Goal: Information Seeking & Learning: Check status

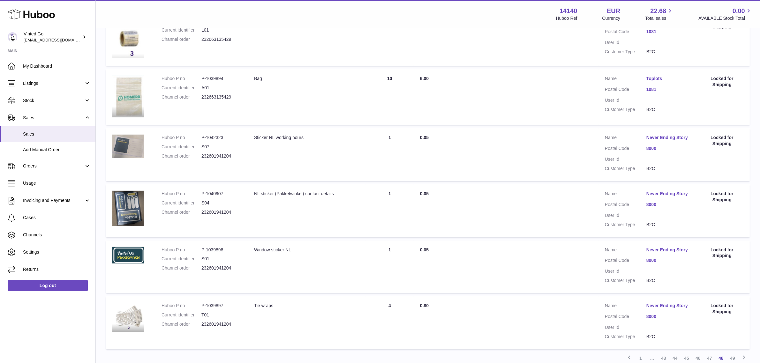
scroll to position [219, 0]
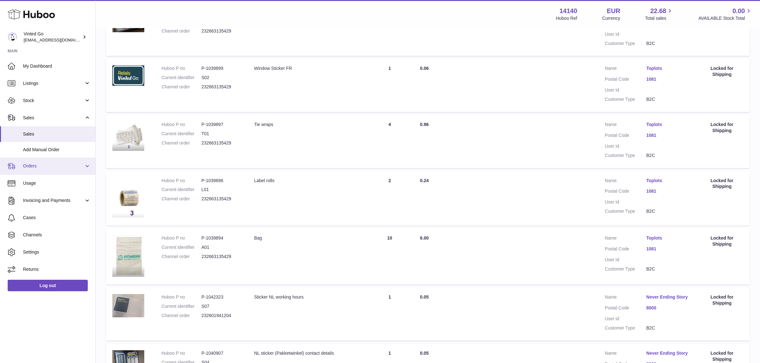
click at [59, 170] on link "Orders" at bounding box center [47, 166] width 95 height 17
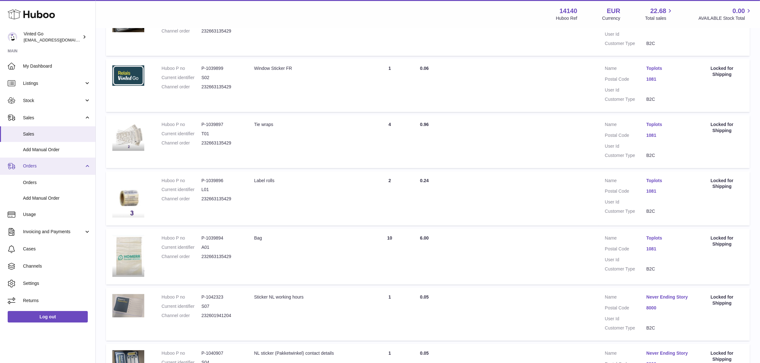
click at [59, 169] on link "Orders" at bounding box center [47, 166] width 95 height 17
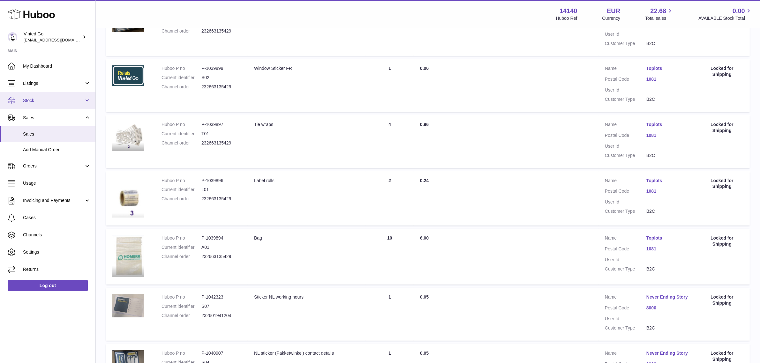
click at [48, 100] on span "Stock" at bounding box center [53, 101] width 61 height 6
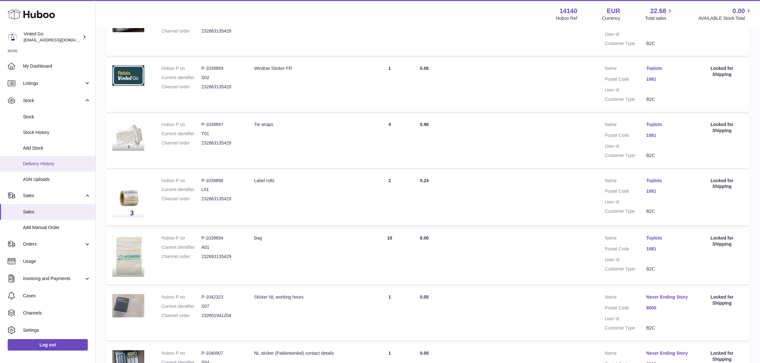
click at [55, 170] on link "Delivery History" at bounding box center [47, 164] width 95 height 16
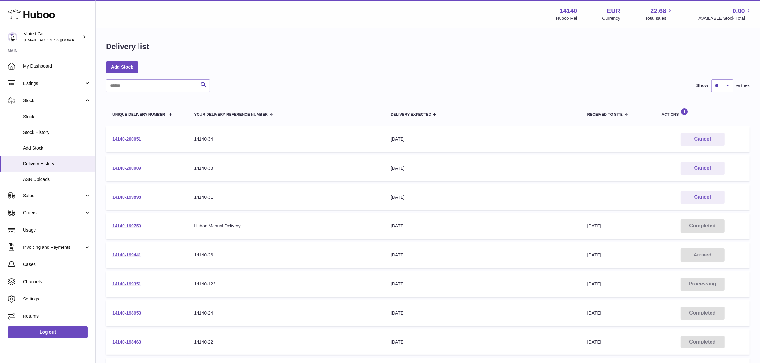
click at [133, 198] on link "14140-199898" at bounding box center [126, 197] width 29 height 5
click at [130, 226] on link "14140-199759" at bounding box center [126, 226] width 29 height 5
click at [132, 253] on link "14140-199441" at bounding box center [126, 255] width 29 height 5
click at [134, 284] on link "14140-199351" at bounding box center [126, 284] width 29 height 5
click at [128, 344] on link "14140-198463" at bounding box center [126, 342] width 29 height 5
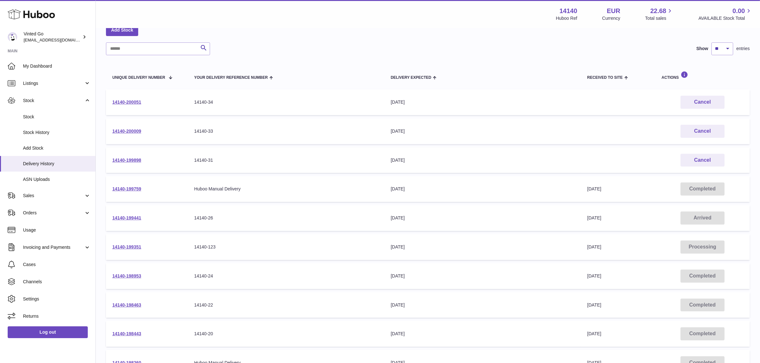
scroll to position [119, 0]
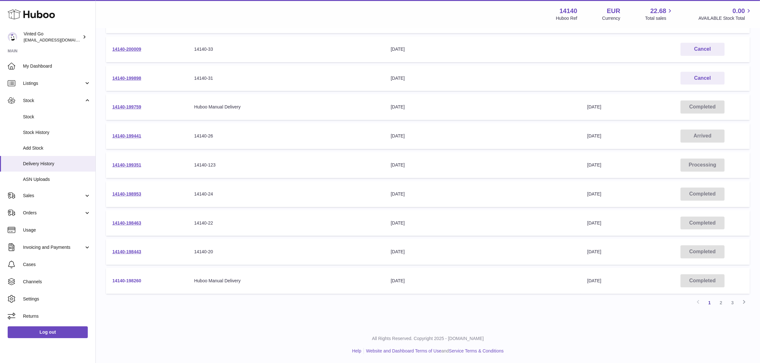
click at [131, 278] on link "14140-198260" at bounding box center [126, 280] width 29 height 5
click at [133, 252] on link "14140-198443" at bounding box center [126, 251] width 29 height 5
click at [722, 301] on link "2" at bounding box center [721, 302] width 11 height 11
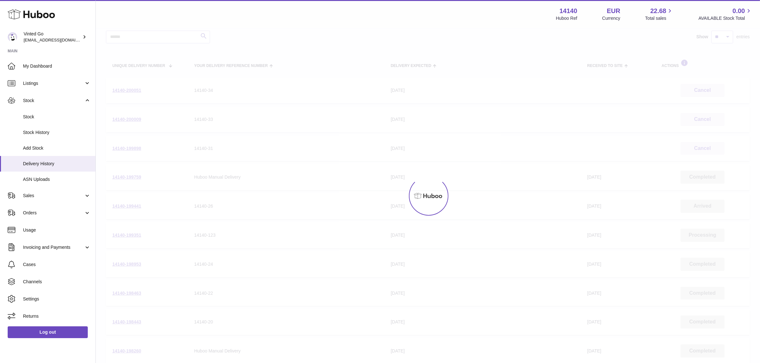
scroll to position [29, 0]
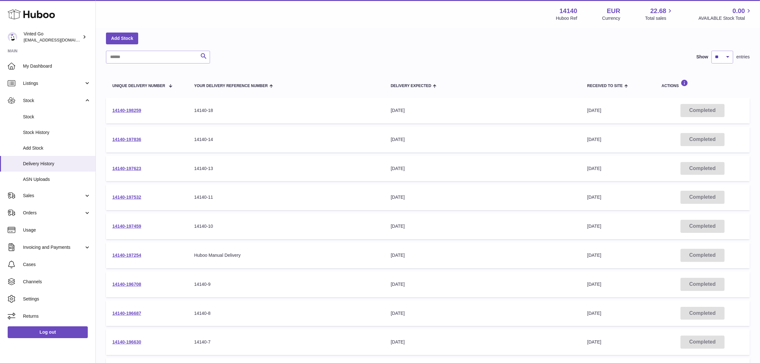
click at [133, 143] on td "14140-197836" at bounding box center [147, 140] width 82 height 26
click at [133, 138] on link "14140-197836" at bounding box center [126, 139] width 29 height 5
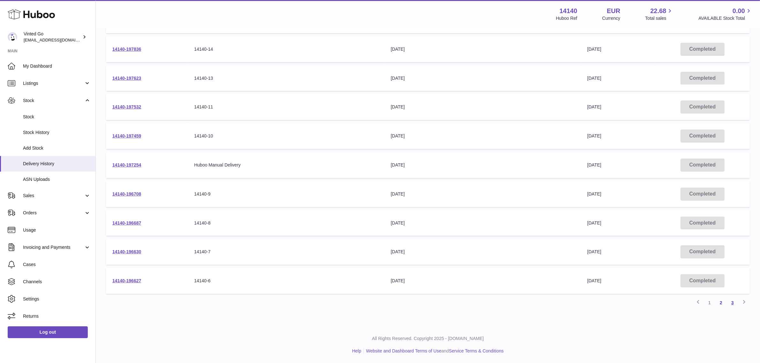
click at [735, 304] on link "3" at bounding box center [732, 302] width 11 height 11
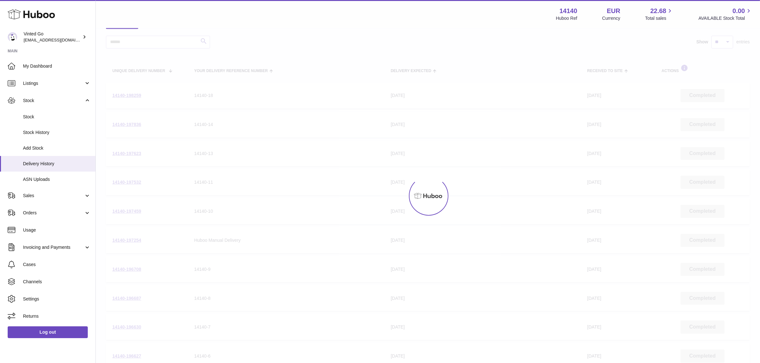
scroll to position [29, 0]
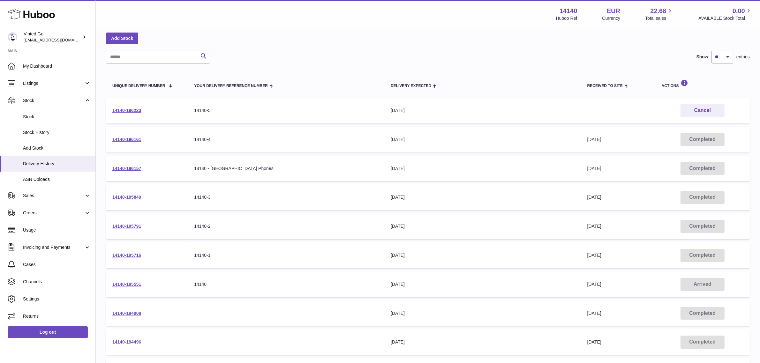
click at [140, 342] on link "14140-194496" at bounding box center [126, 342] width 29 height 5
click at [141, 312] on link "14140-194908" at bounding box center [126, 313] width 29 height 5
click at [144, 198] on td "14140-195849" at bounding box center [147, 198] width 82 height 26
click at [139, 195] on link "14140-195849" at bounding box center [126, 197] width 29 height 5
click at [136, 106] on td "14140-196223" at bounding box center [147, 111] width 82 height 26
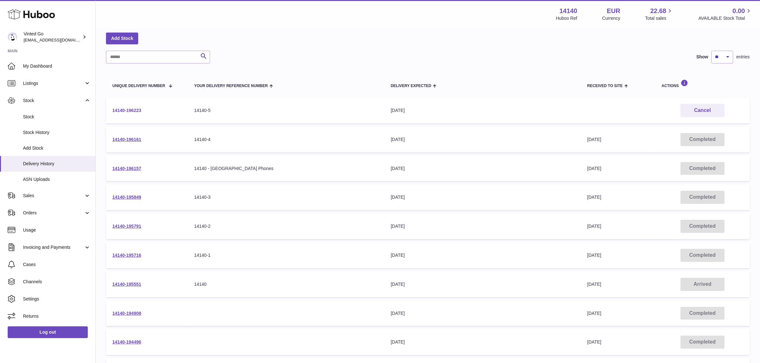
click at [137, 111] on link "14140-196223" at bounding box center [126, 110] width 29 height 5
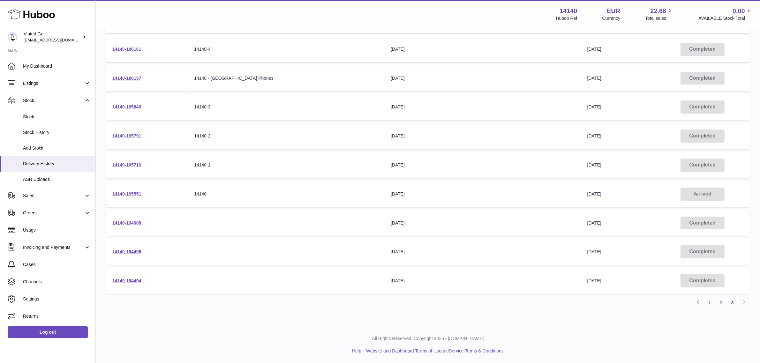
click at [724, 308] on link "2" at bounding box center [721, 302] width 11 height 11
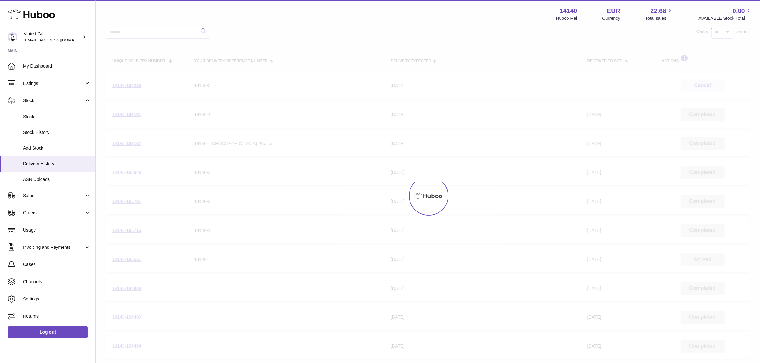
click at [724, 304] on div at bounding box center [428, 196] width 665 height 335
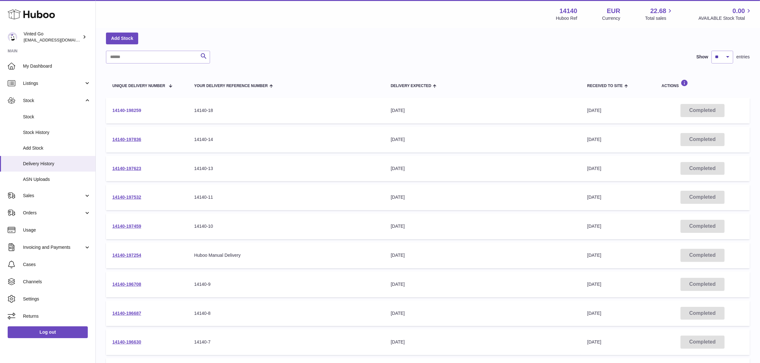
click at [132, 113] on link "14140-198259" at bounding box center [126, 110] width 29 height 5
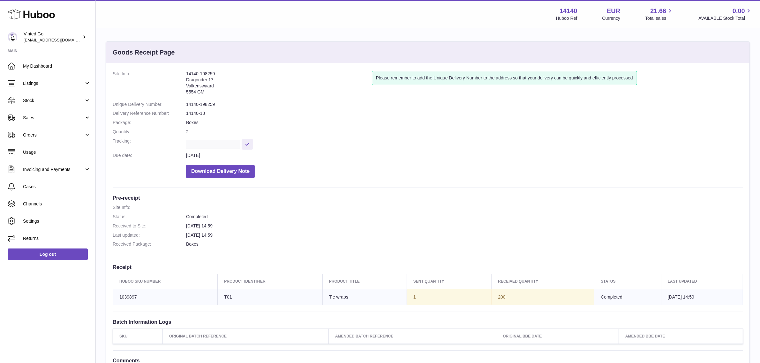
drag, startPoint x: 186, startPoint y: 80, endPoint x: 226, endPoint y: 93, distance: 42.3
click at [226, 93] on address "14140-198259 Dragonder 17 Valkenswaard 5554 GM" at bounding box center [279, 84] width 186 height 27
copy address "Dragonder 17 Valkenswaard 5554 GM"
